Goal: Task Accomplishment & Management: Complete application form

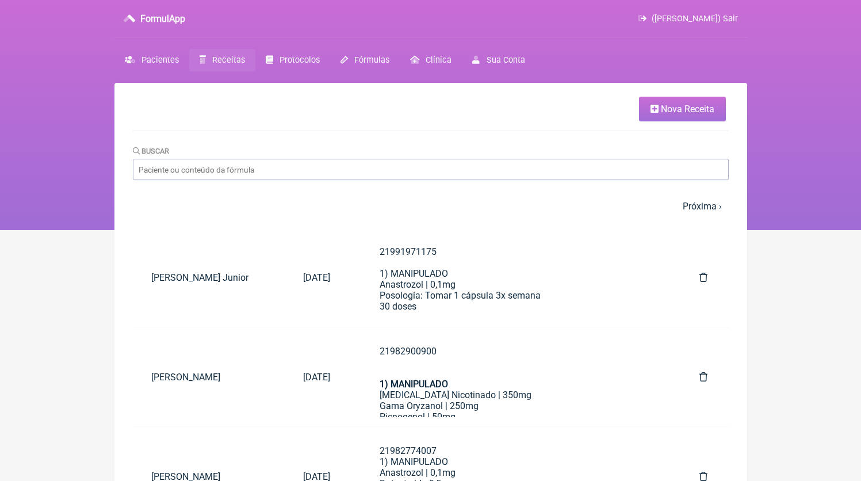
click at [639, 112] on link "Nova Receita" at bounding box center [682, 109] width 87 height 25
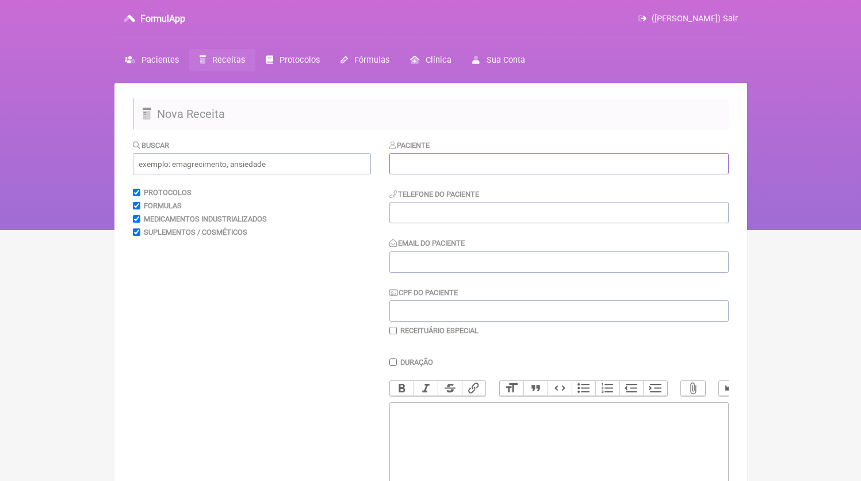
click at [421, 174] on input "text" at bounding box center [559, 163] width 339 height 21
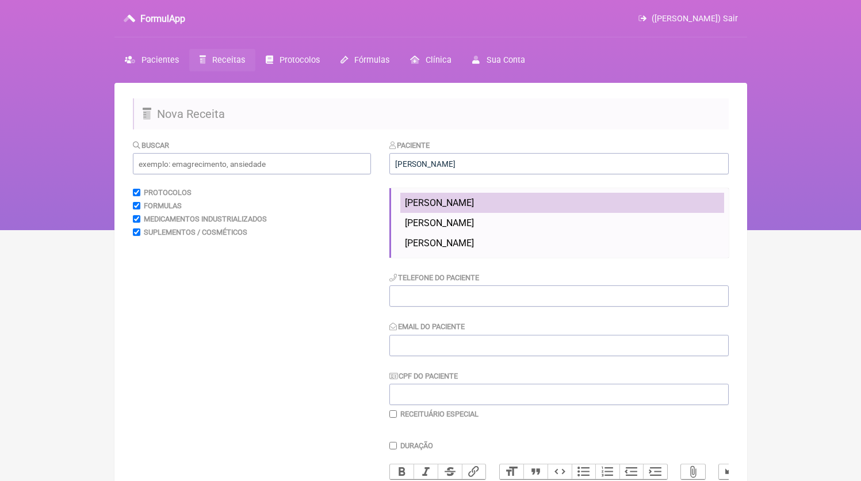
click at [447, 203] on span "[PERSON_NAME]" at bounding box center [439, 202] width 69 height 11
type input "[PERSON_NAME]"
type input "21986701971"
type input "[EMAIL_ADDRESS][DOMAIN_NAME]"
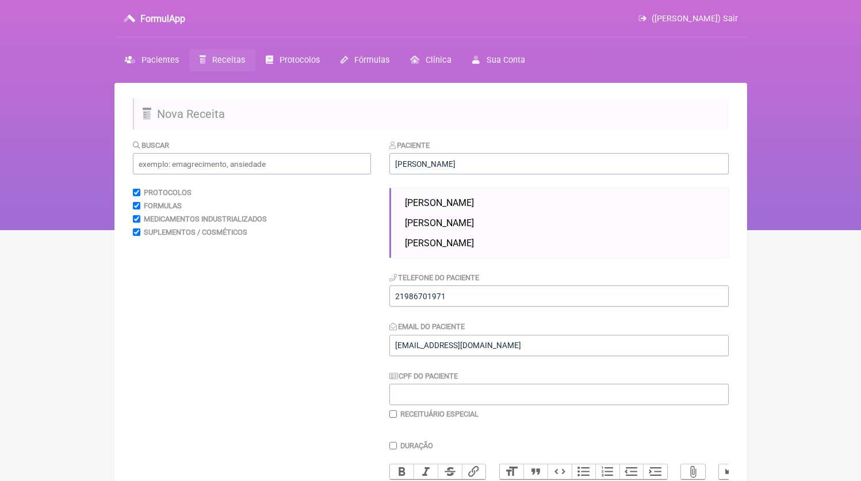
click at [449, 219] on span "[PERSON_NAME]" at bounding box center [439, 223] width 69 height 11
type input "[PERSON_NAME]"
type input "21985772747"
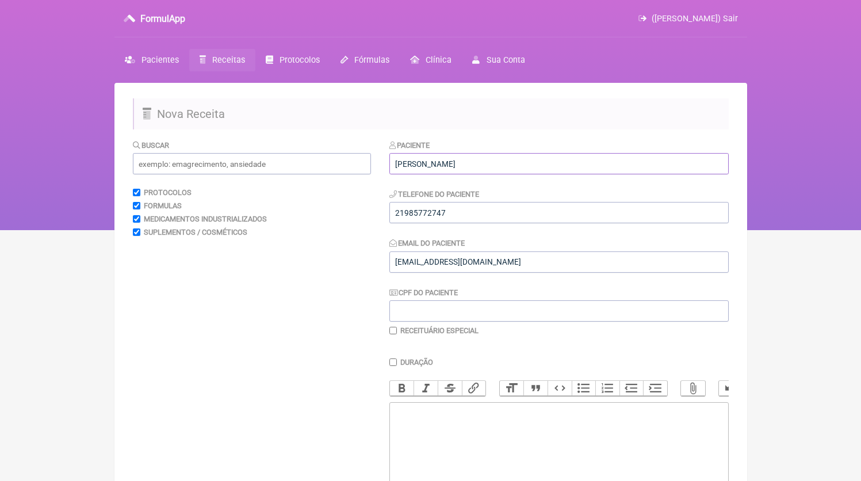
click at [499, 156] on input "[PERSON_NAME]" at bounding box center [559, 163] width 339 height 21
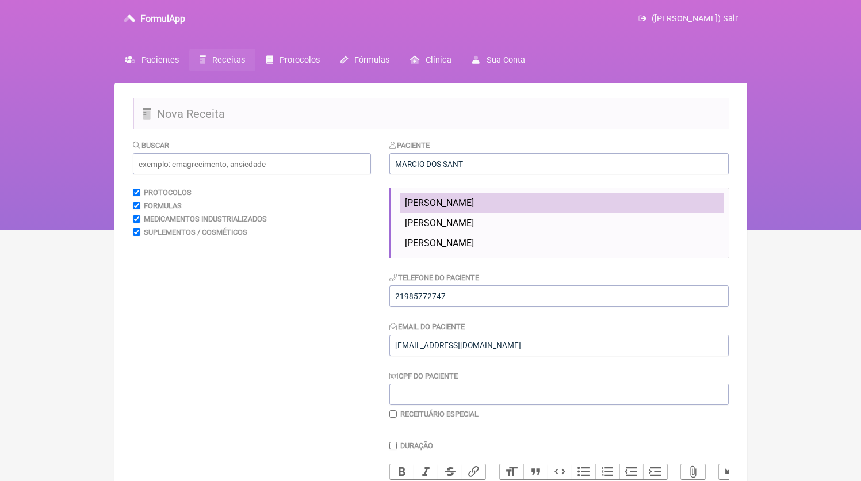
click at [485, 199] on li "[PERSON_NAME]" at bounding box center [562, 203] width 324 height 20
type input "[PERSON_NAME]"
type input "21986701971"
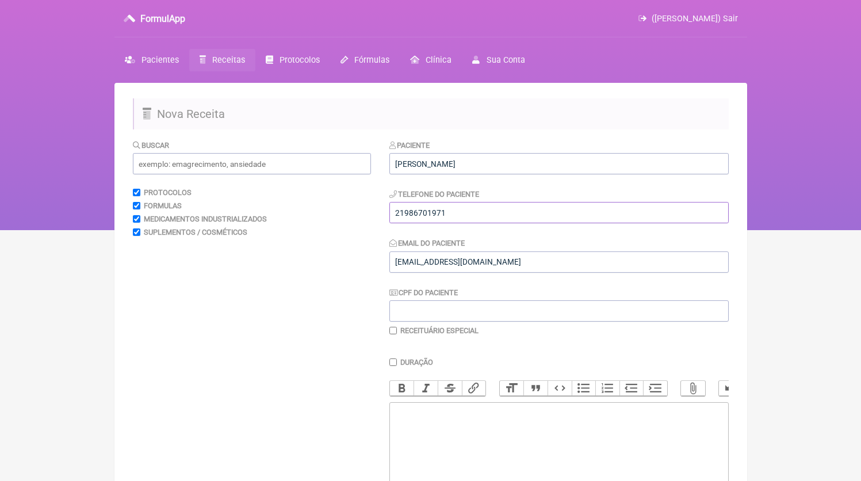
click at [483, 208] on input "21986701971" at bounding box center [559, 212] width 339 height 21
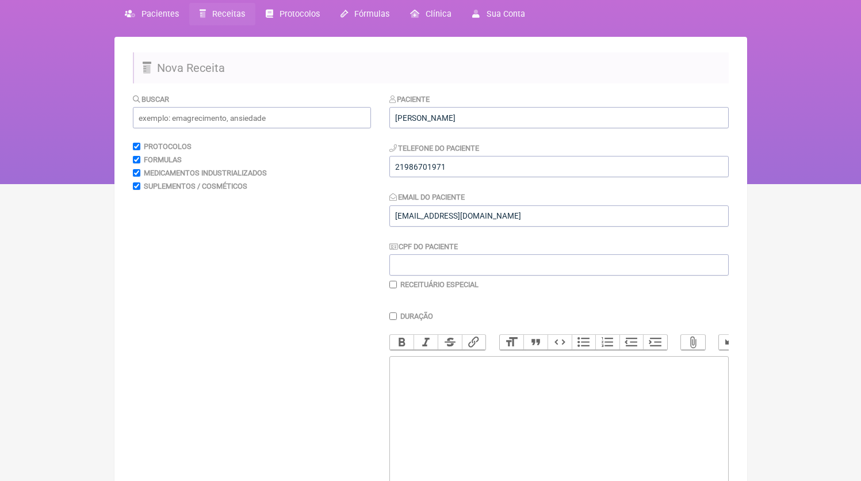
click at [457, 386] on trix-editor at bounding box center [559, 425] width 339 height 138
paste trix-editor "<div>21986701971</div>"
type trix-editor "<div>21986701971<br><br><br></div>"
